Goal: Check status

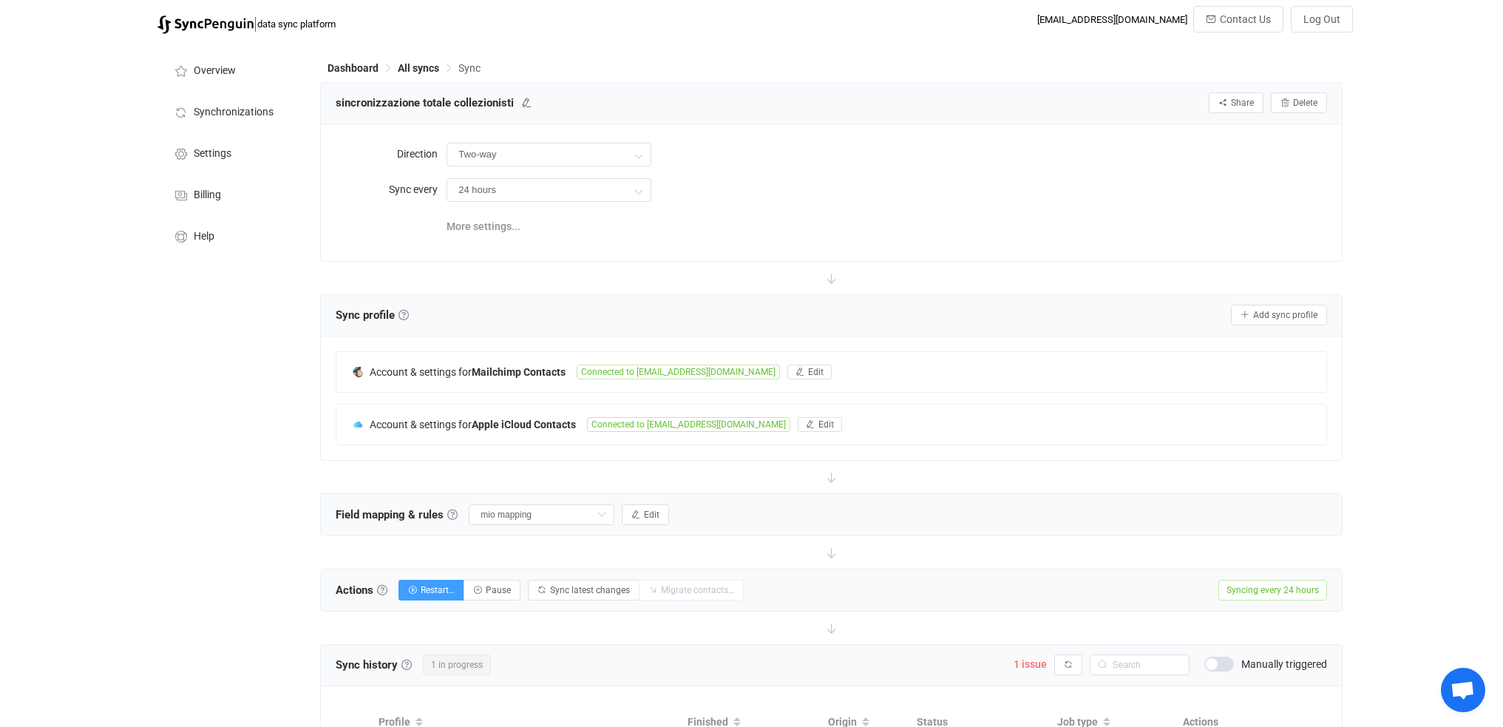
scroll to position [285, 0]
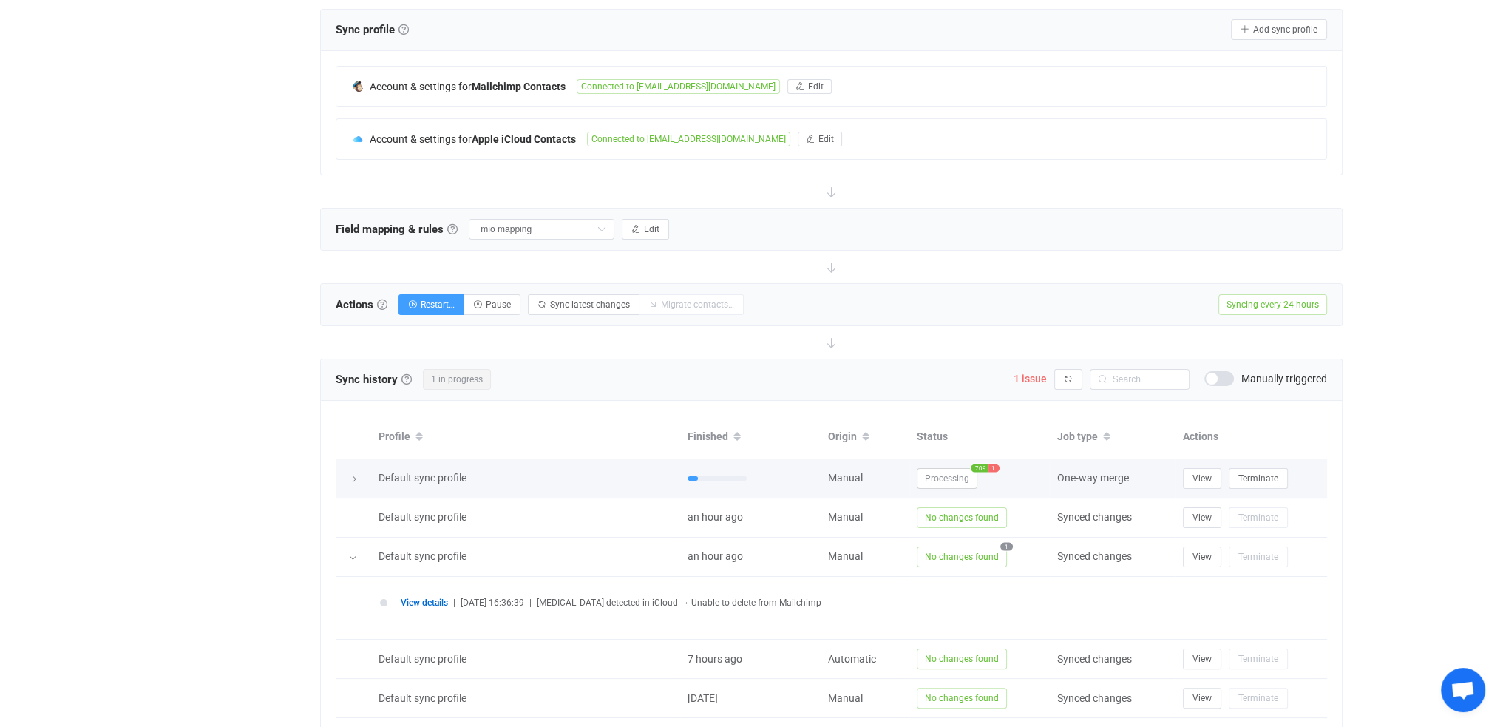
click at [993, 465] on span "1" at bounding box center [994, 468] width 11 height 8
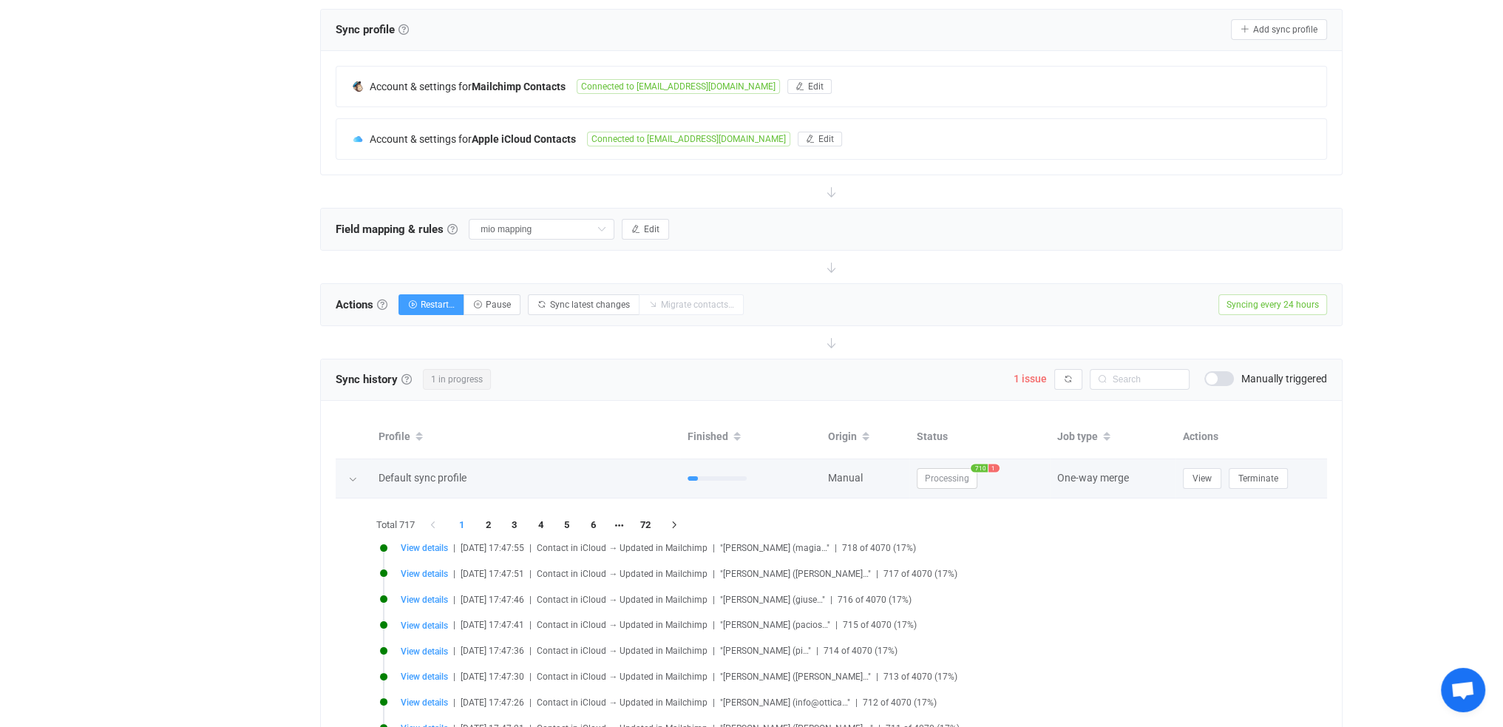
click at [994, 464] on span "1" at bounding box center [994, 468] width 11 height 8
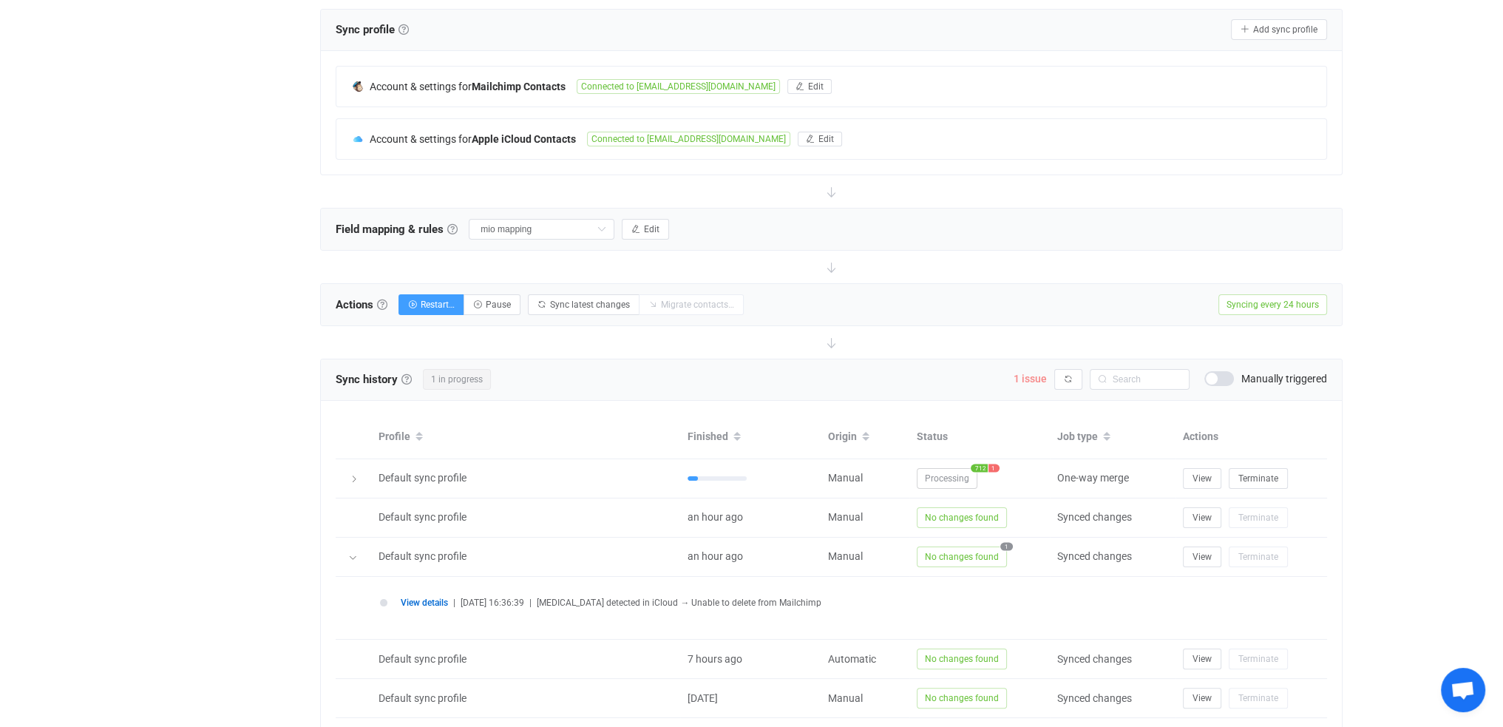
click at [1034, 379] on span "1 issue" at bounding box center [1030, 379] width 33 height 12
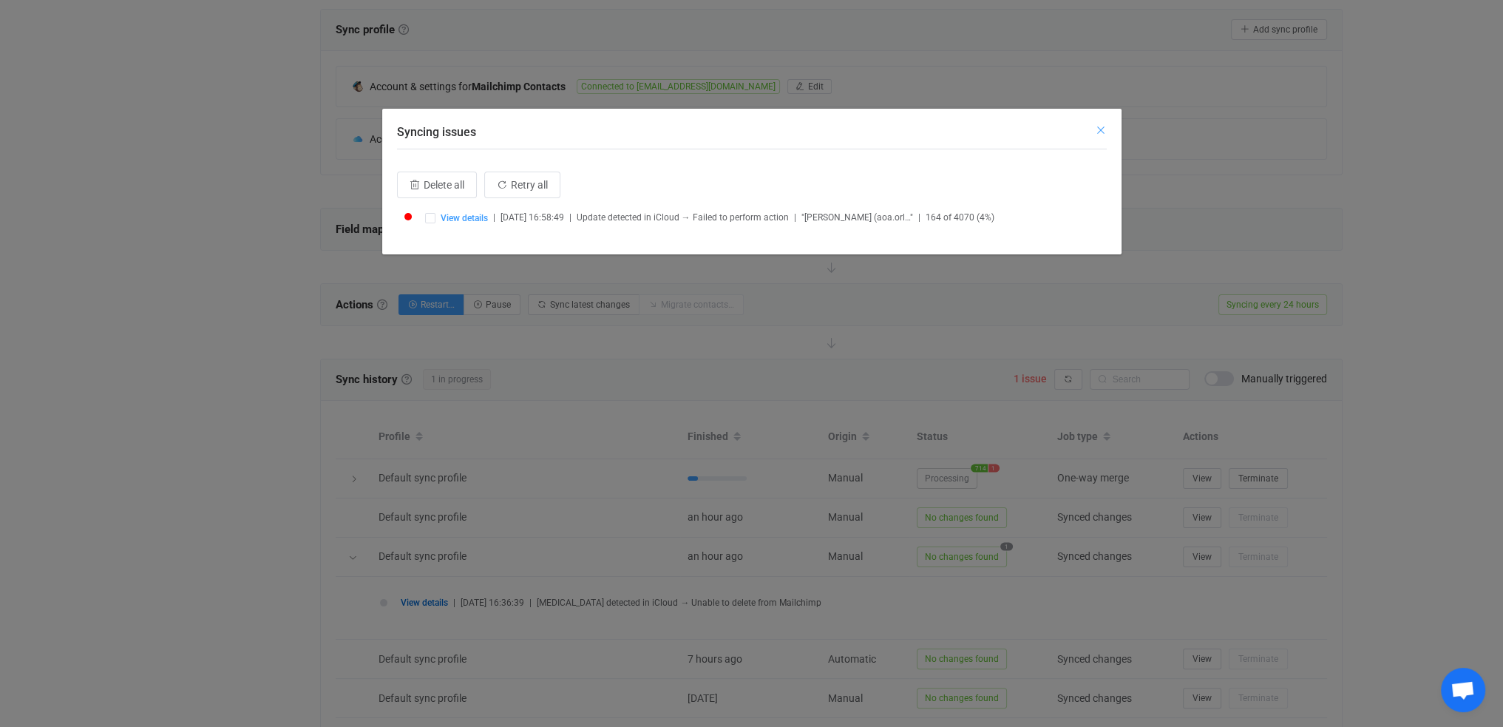
click at [1097, 132] on icon "Close" at bounding box center [1101, 130] width 12 height 12
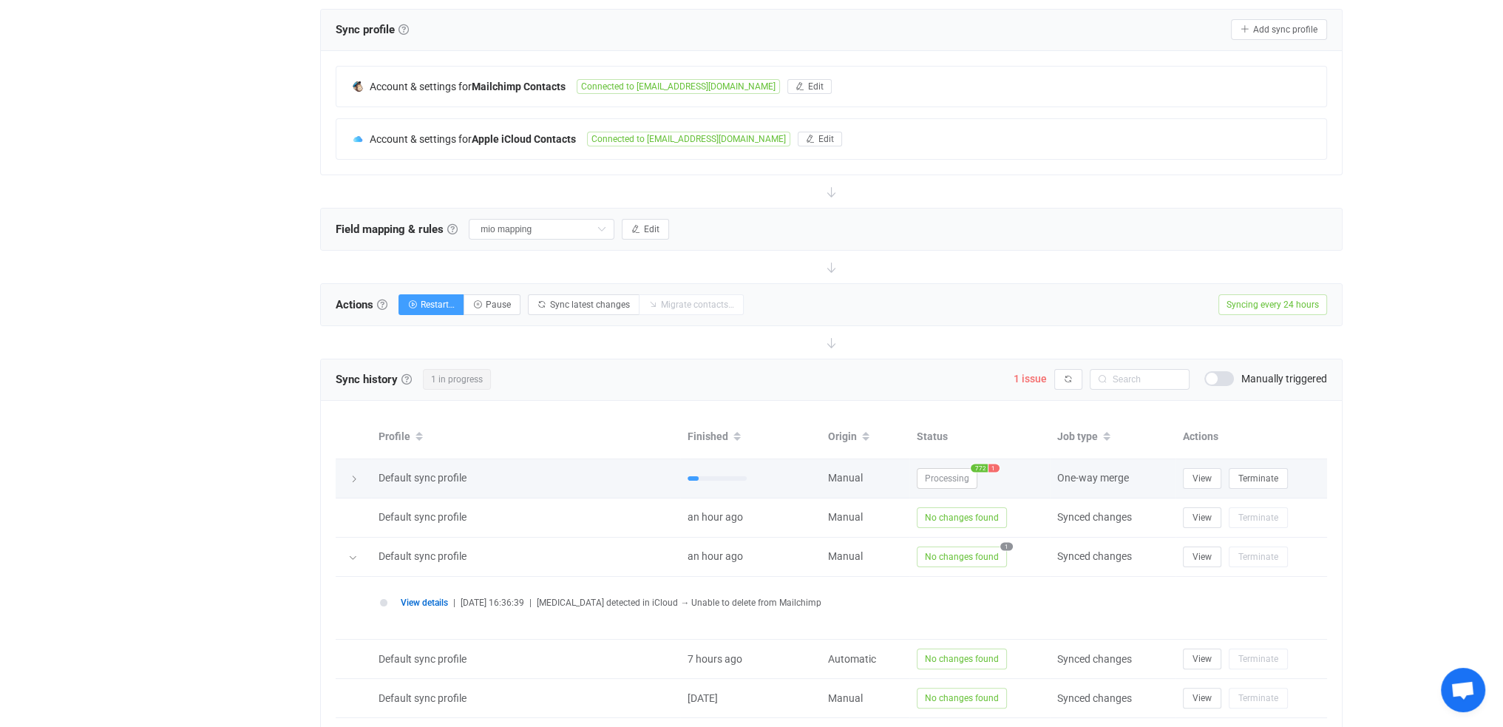
click at [992, 464] on span "1" at bounding box center [994, 468] width 11 height 8
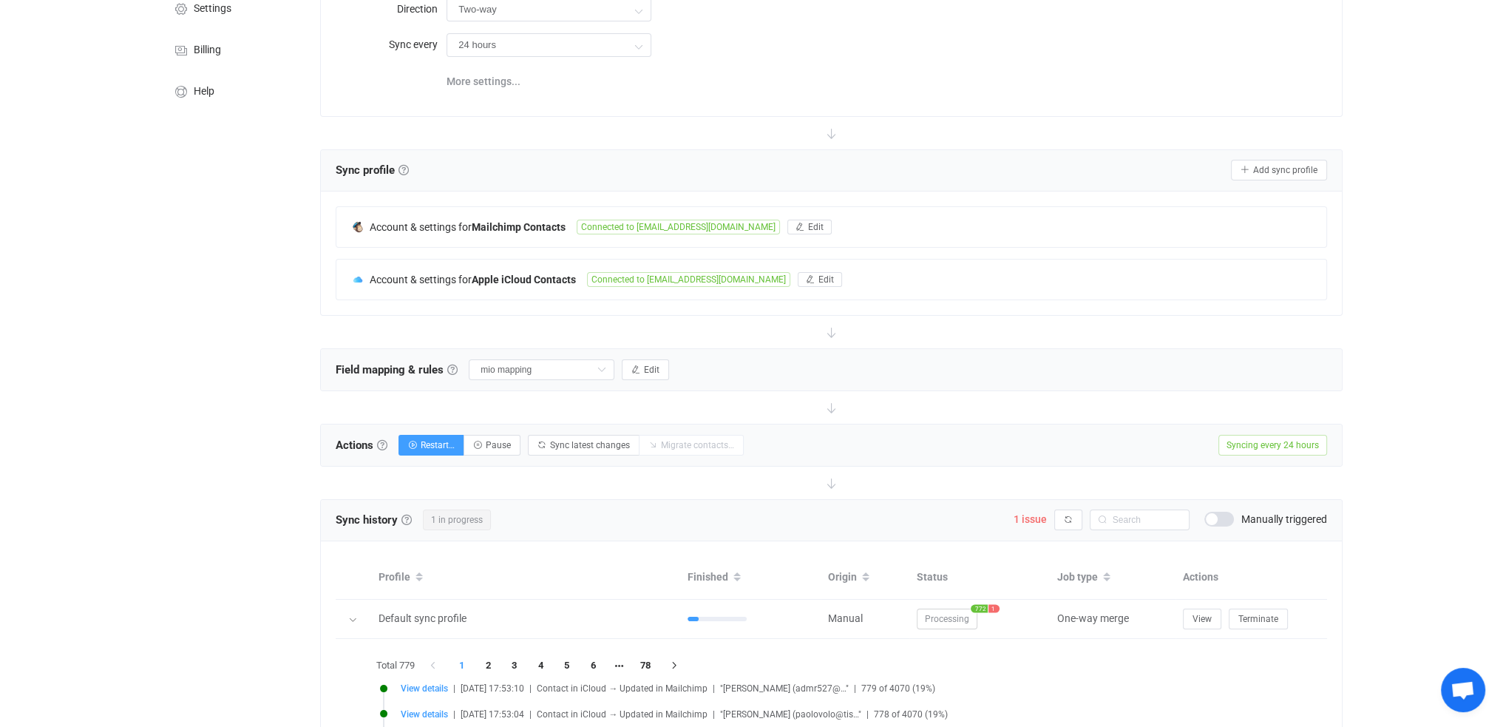
scroll to position [71, 0]
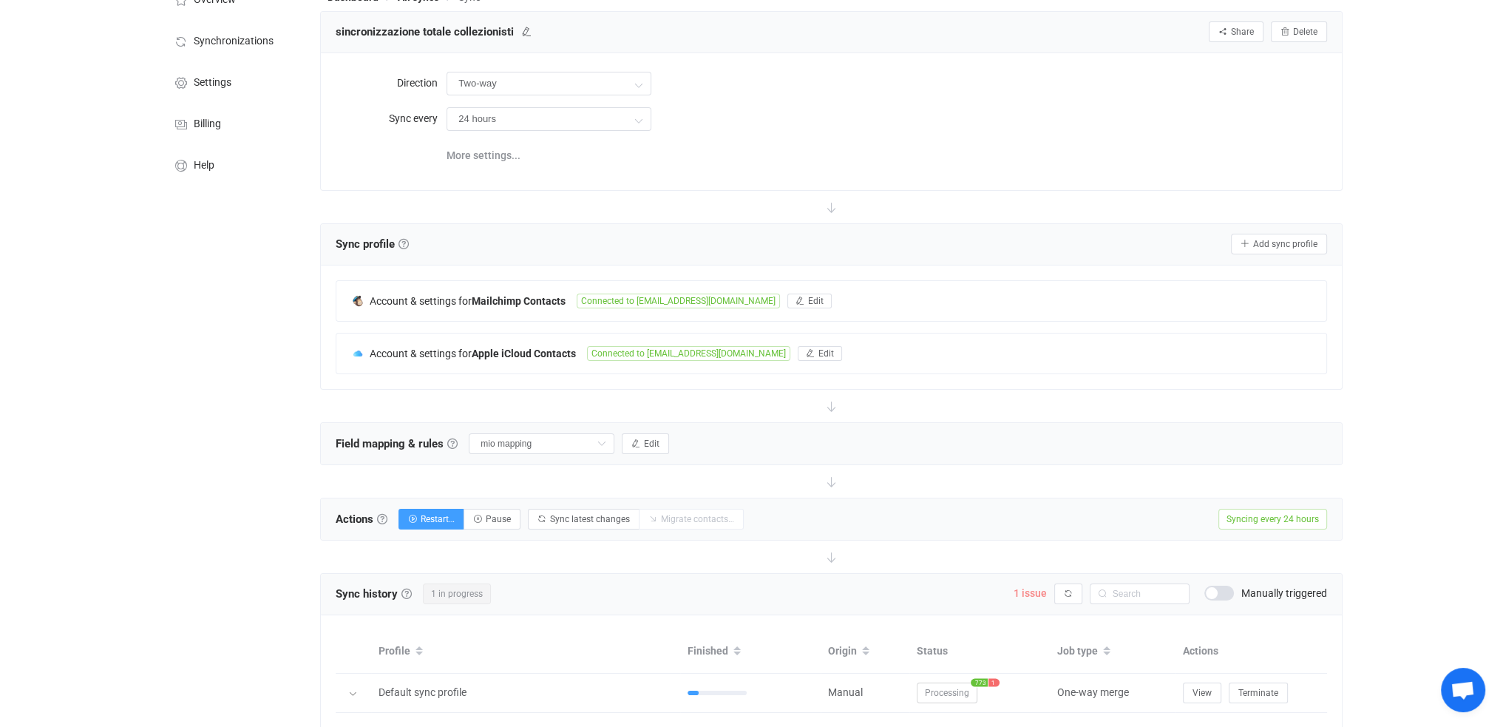
click at [1035, 593] on span "1 issue" at bounding box center [1030, 593] width 33 height 12
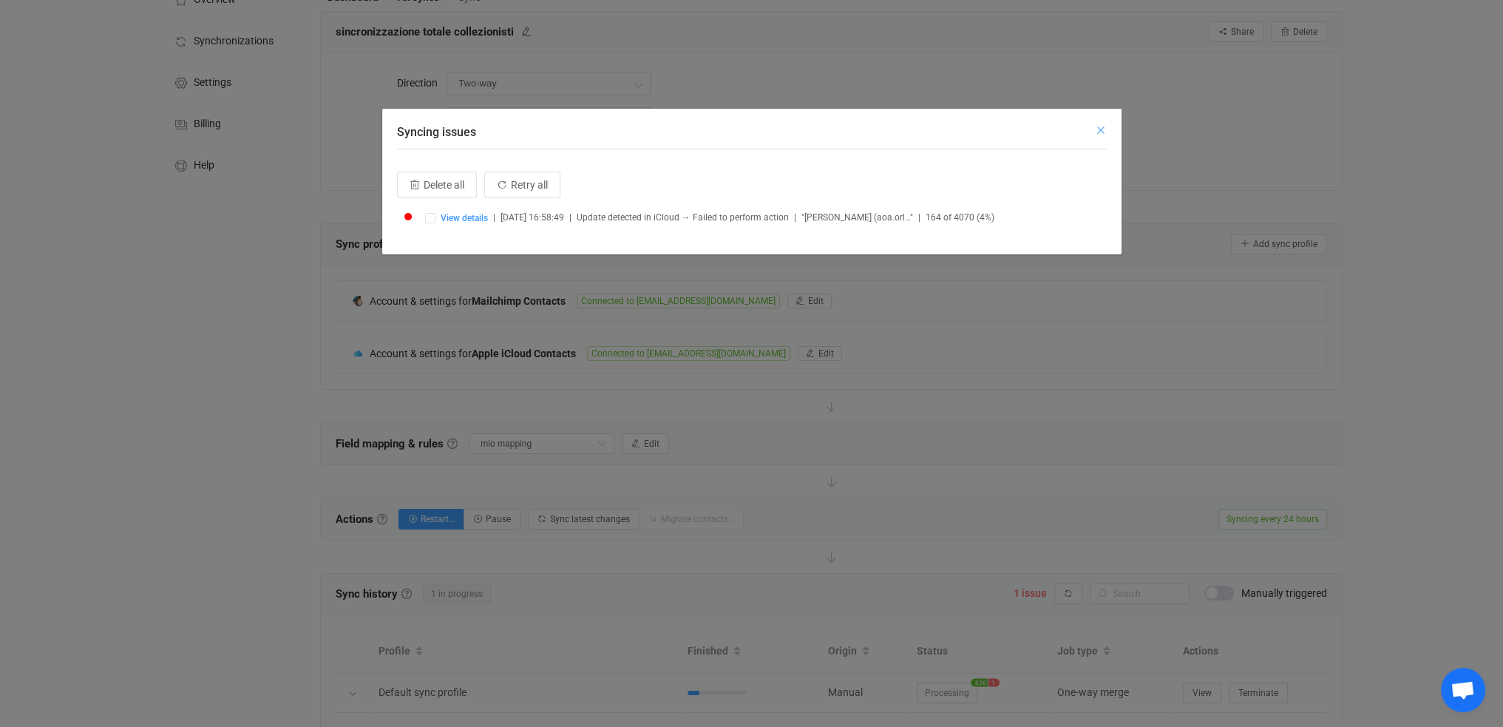
click at [1098, 130] on icon "Close" at bounding box center [1101, 130] width 12 height 12
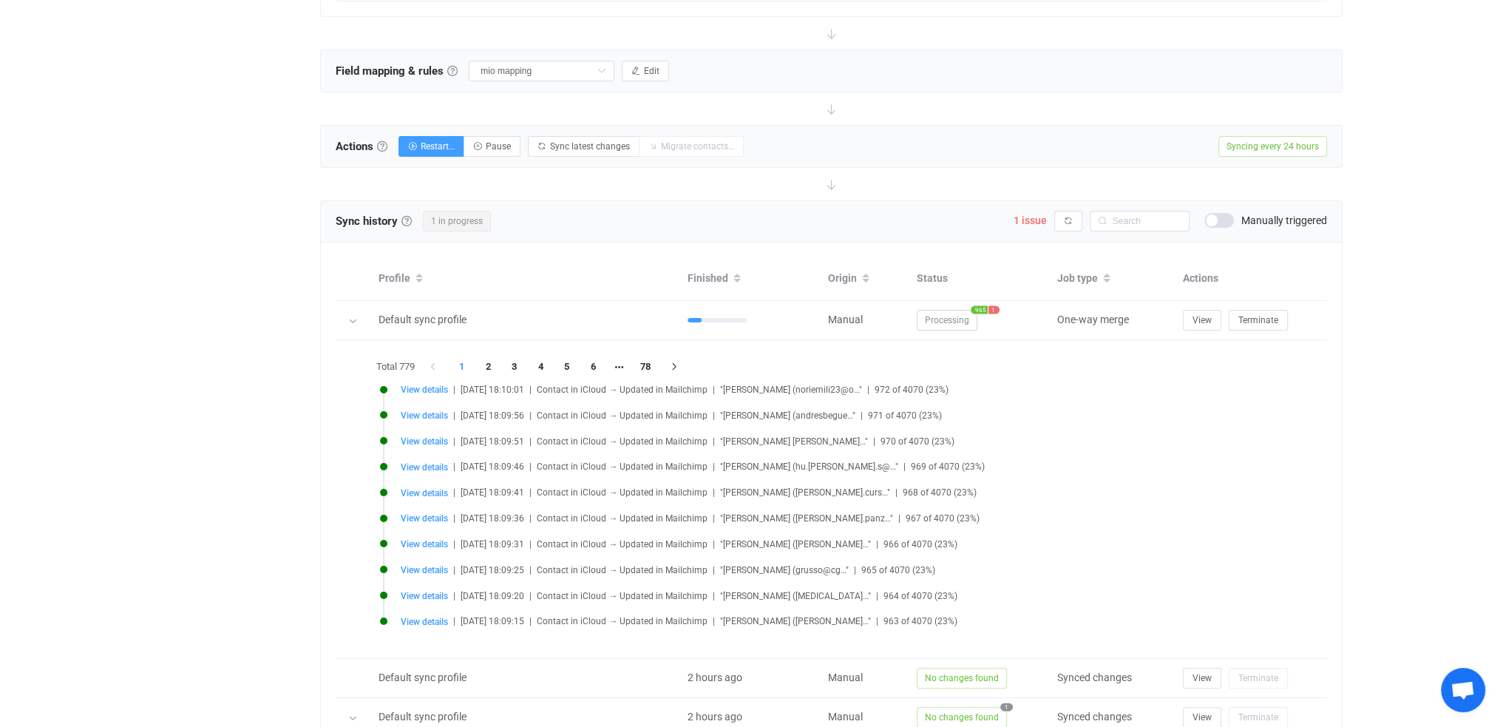
scroll to position [518, 0]
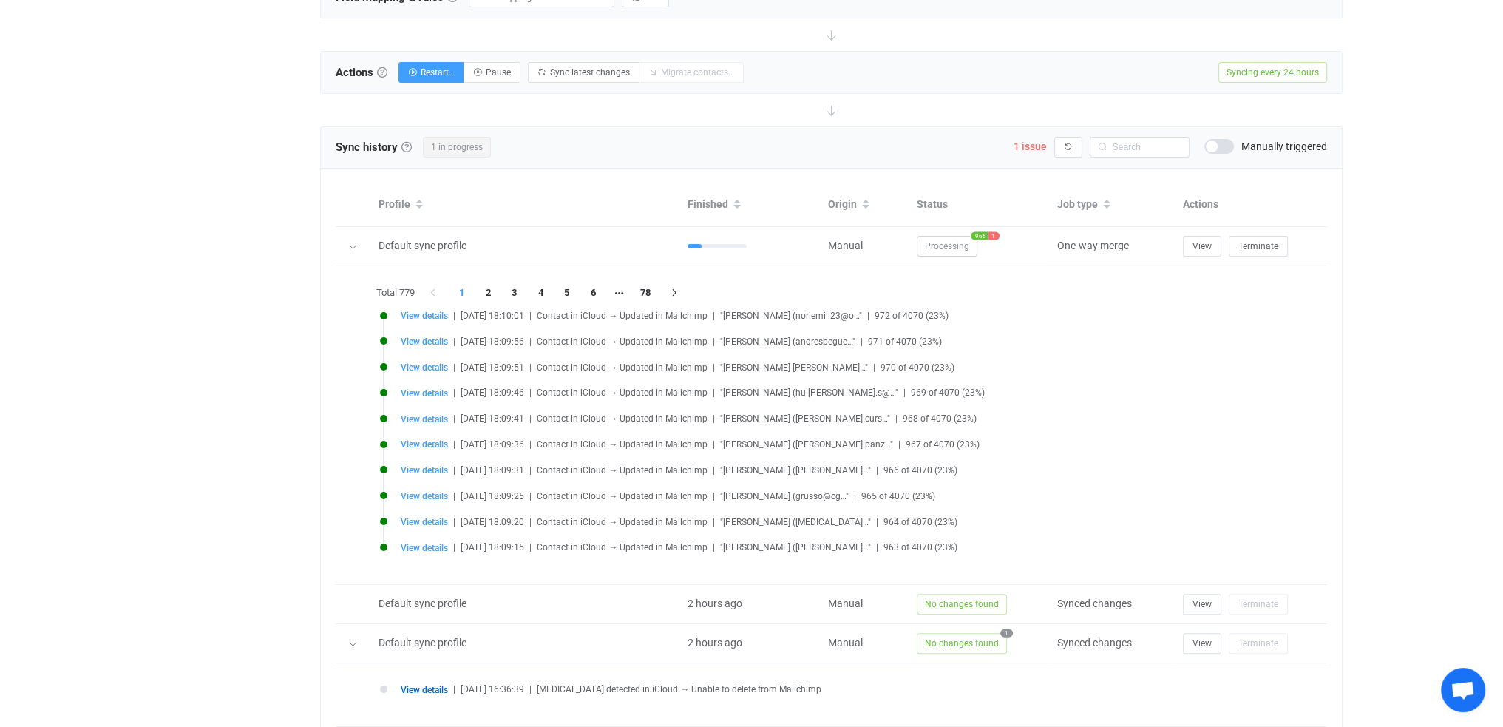
click at [1044, 373] on li "View details | [DATE] 18:09:51 | Contact in iCloud → Updated in Mailchimp | "[P…" at bounding box center [835, 376] width 910 height 26
click at [1032, 149] on span "5 issues" at bounding box center [1028, 146] width 38 height 12
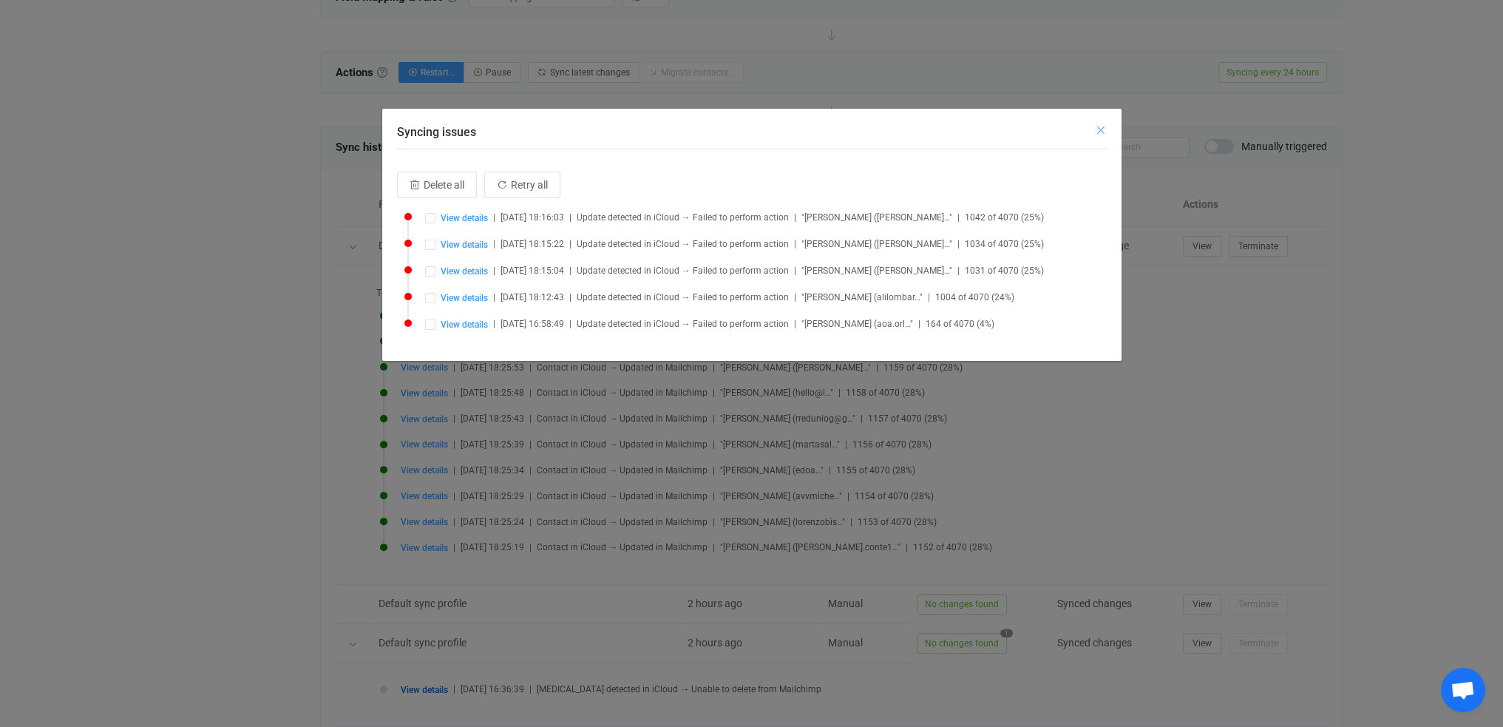
click at [1103, 131] on icon "Close" at bounding box center [1101, 130] width 12 height 12
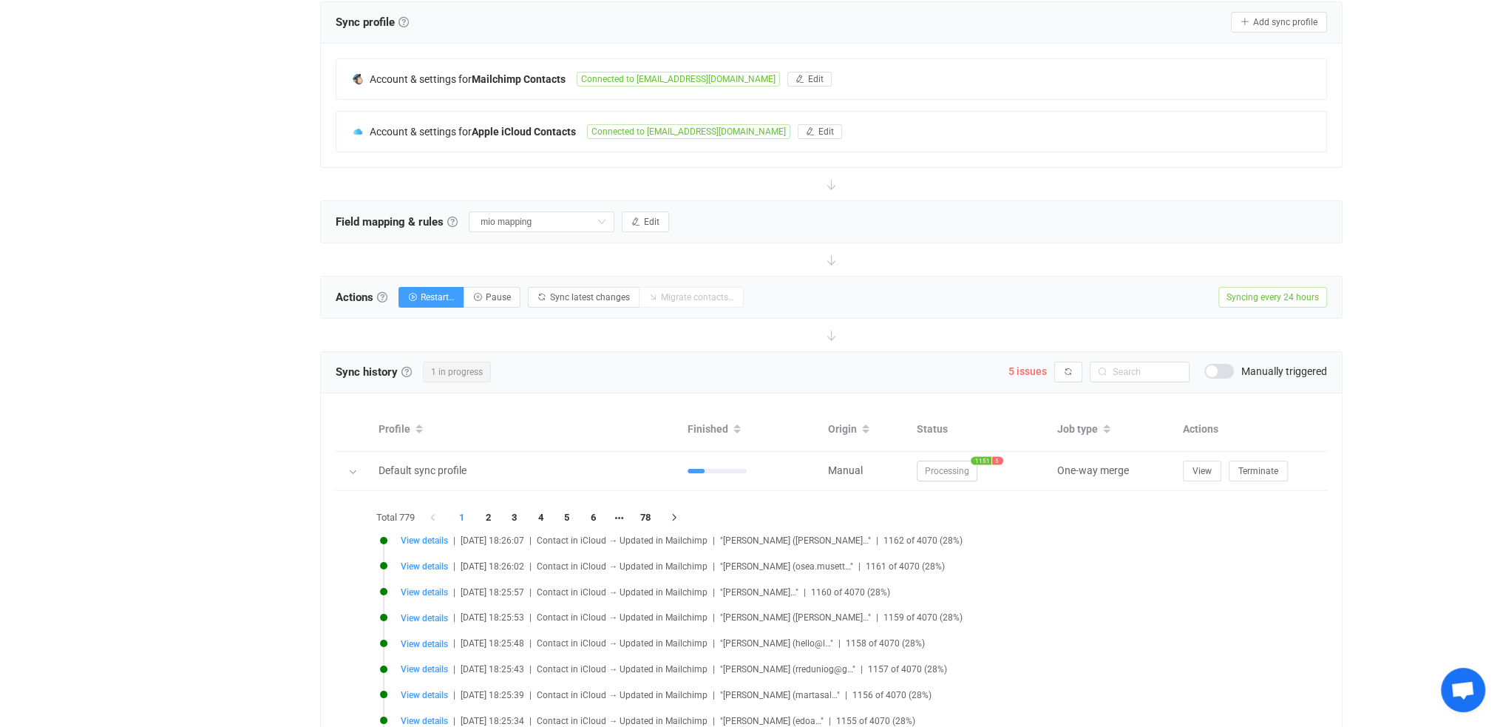
scroll to position [367, 0]
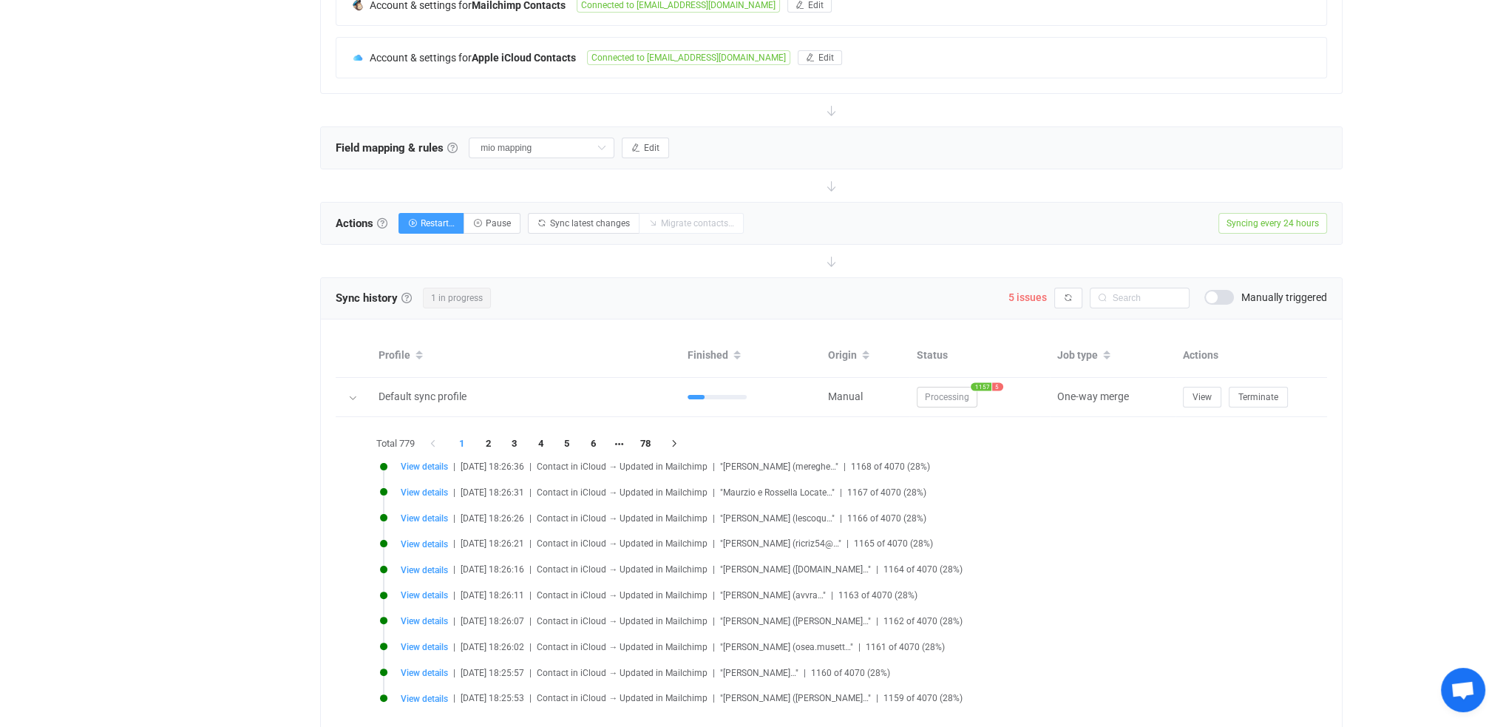
click at [1417, 446] on div "| data sync platform [EMAIL_ADDRESS][DOMAIN_NAME] Contact Us Log Out Overview S…" at bounding box center [751, 334] width 1503 height 1391
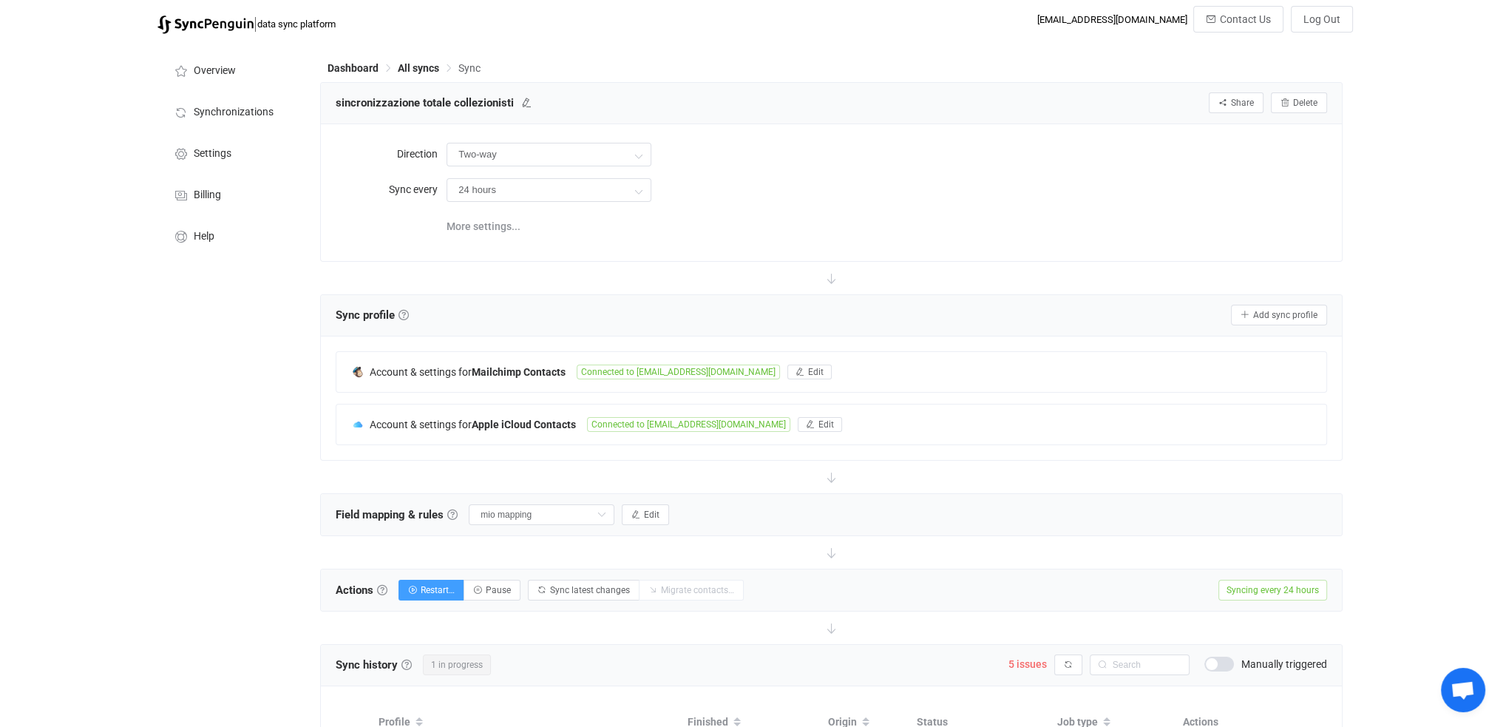
scroll to position [296, 0]
